Goal: Navigation & Orientation: Find specific page/section

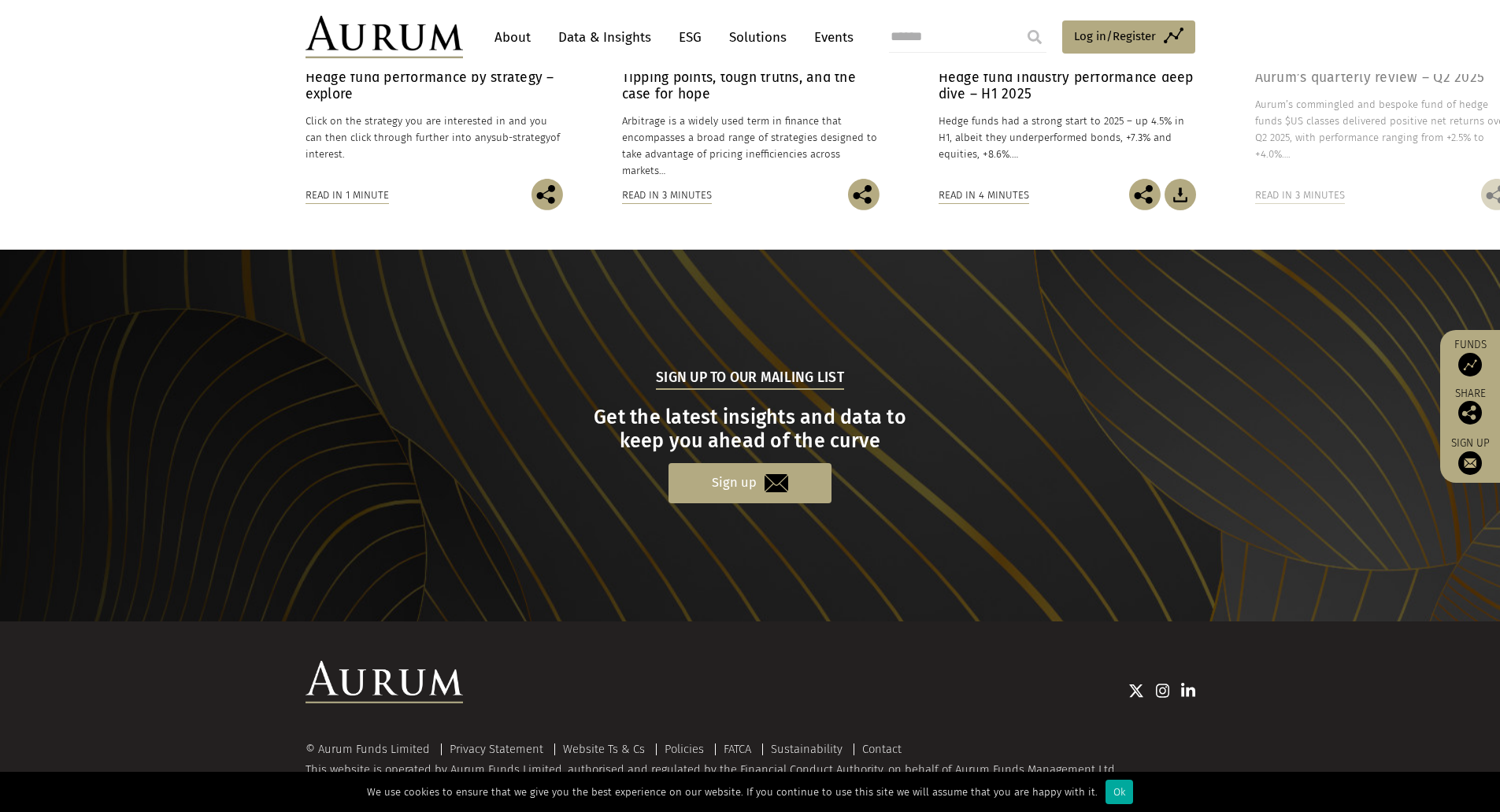
scroll to position [1392, 0]
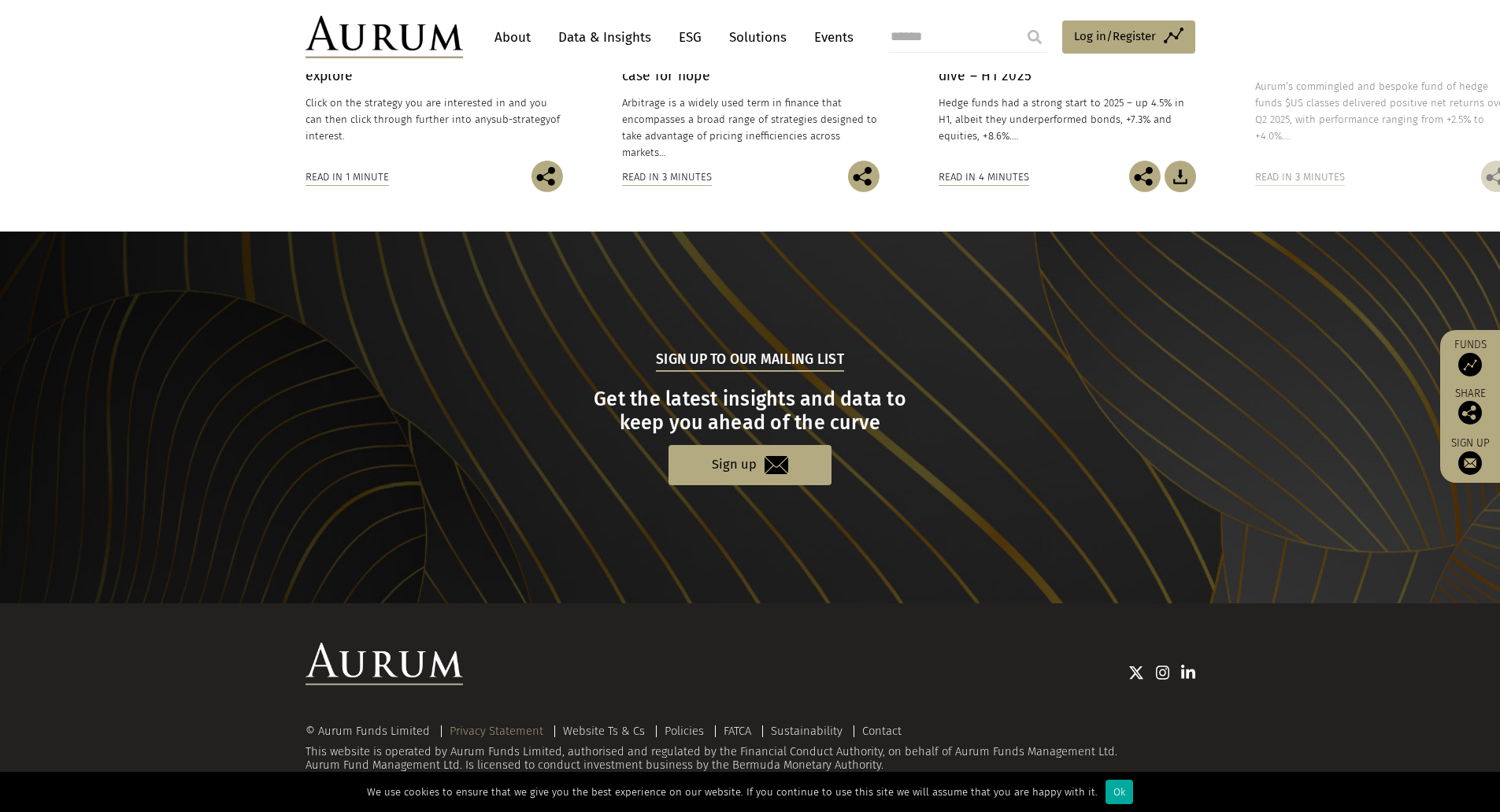
click at [487, 730] on link "Privacy Statement" at bounding box center [496, 731] width 93 height 15
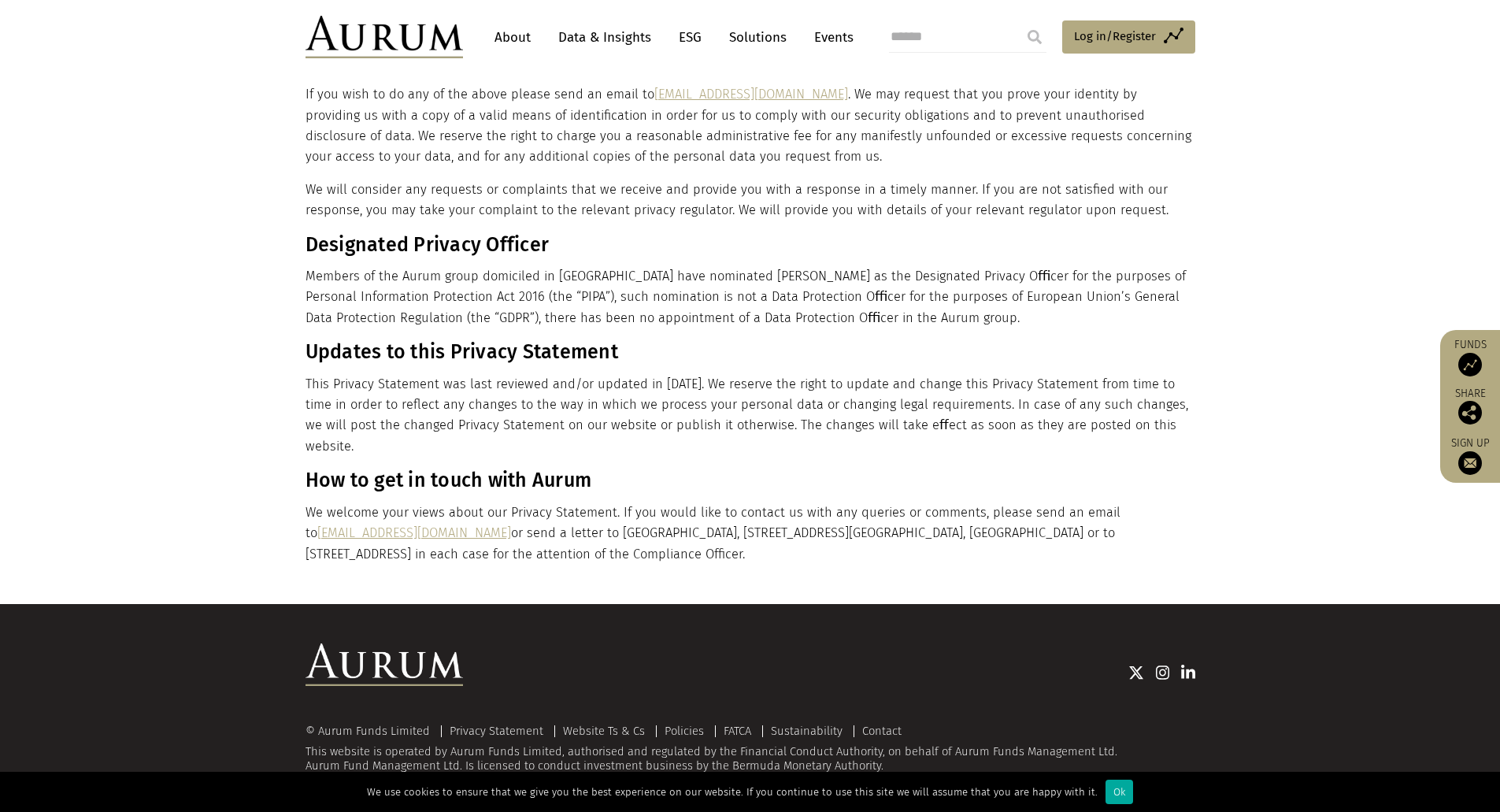
scroll to position [2840, 0]
click at [872, 730] on link "Contact" at bounding box center [882, 730] width 39 height 15
